Goal: Navigation & Orientation: Find specific page/section

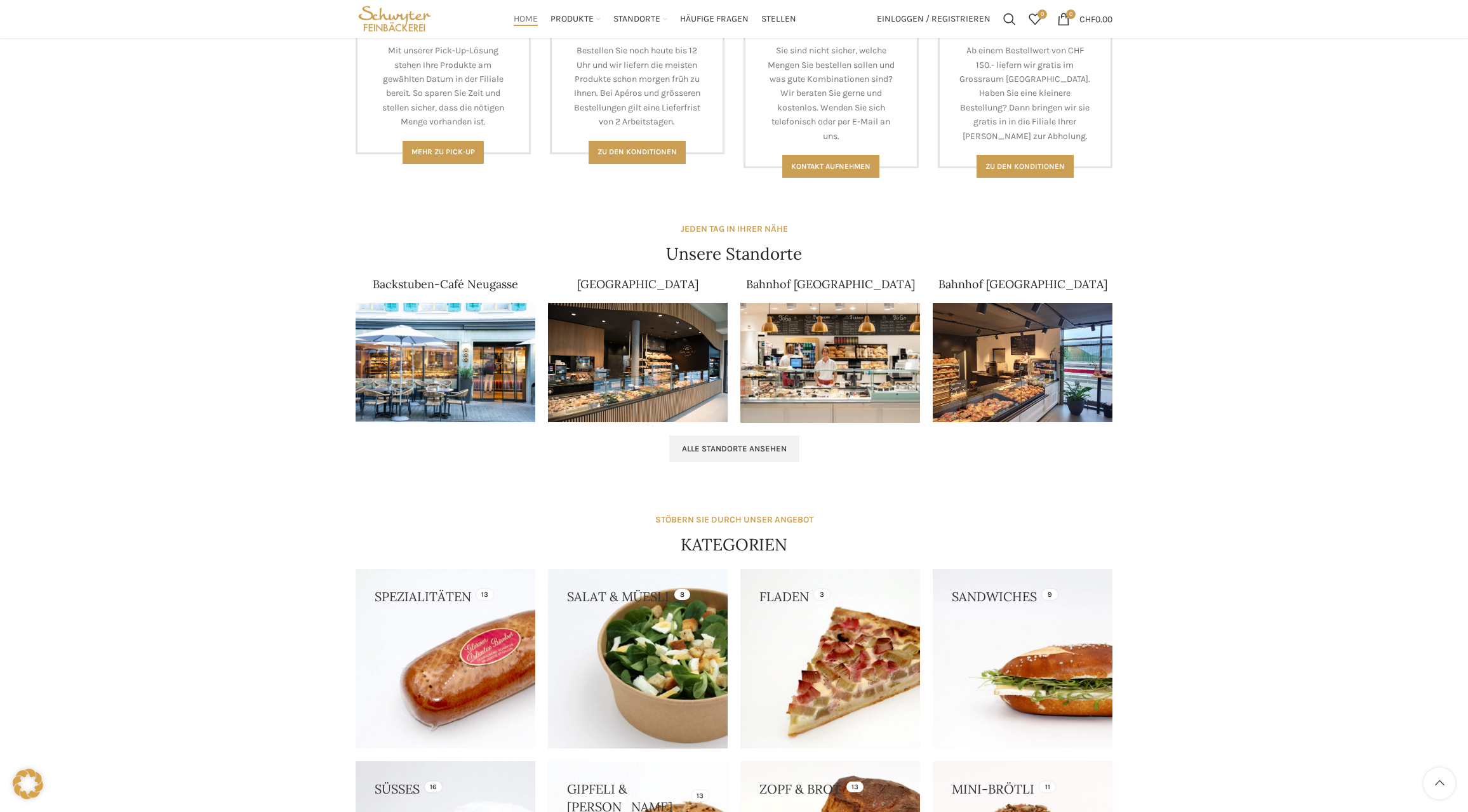
scroll to position [508, 0]
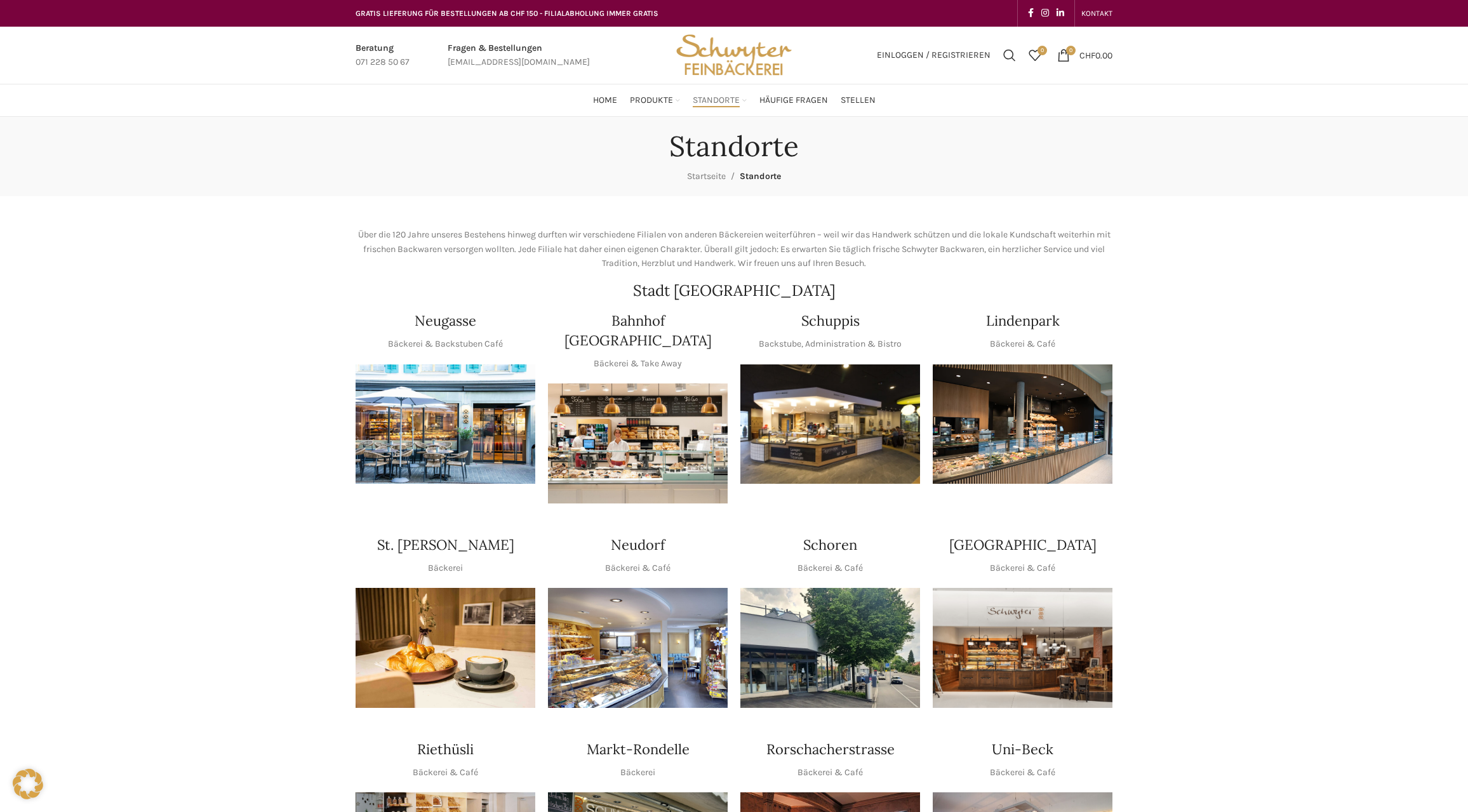
click at [814, 418] on img "1 / 1" at bounding box center [829, 424] width 179 height 120
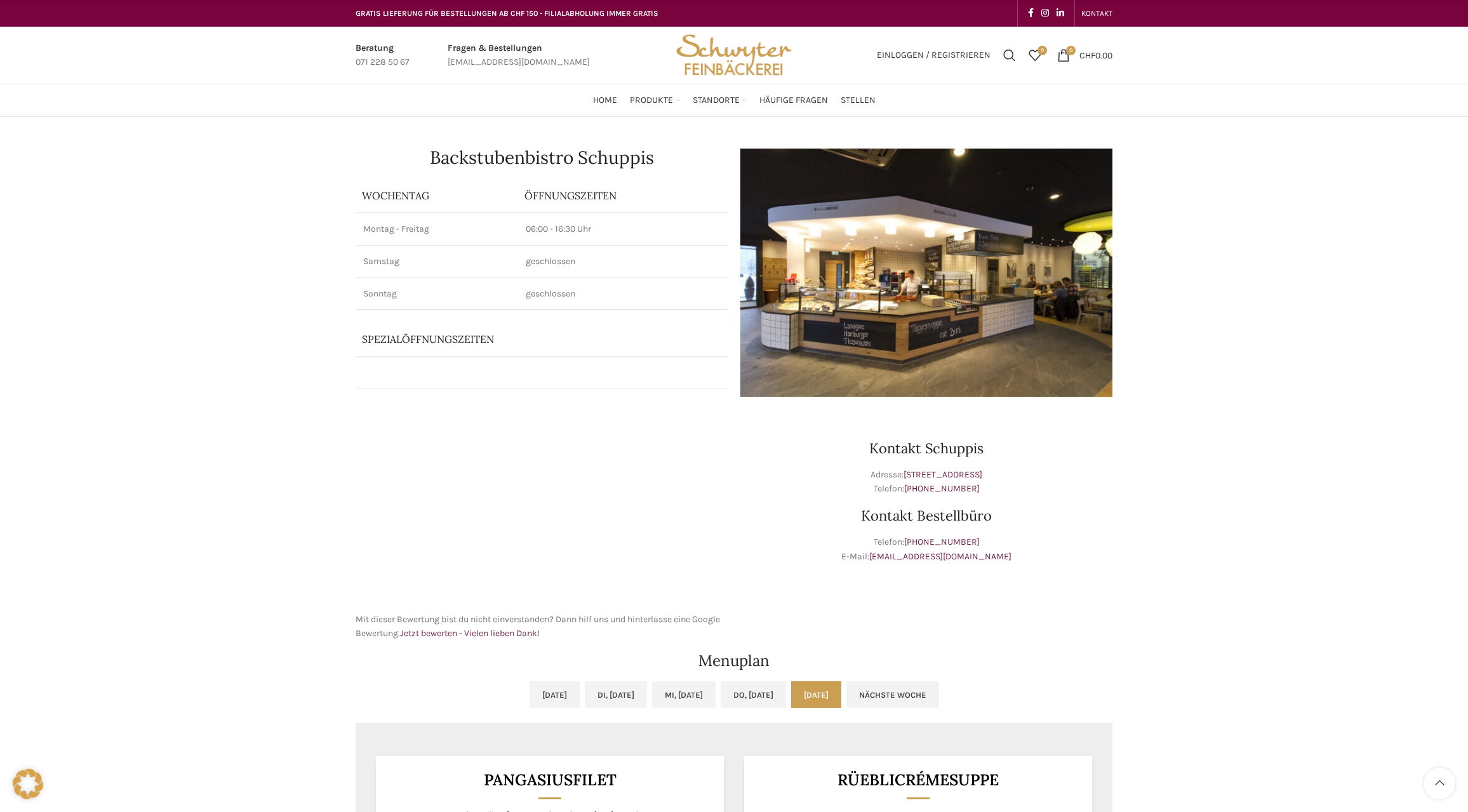
scroll to position [381, 0]
